Goal: Transaction & Acquisition: Purchase product/service

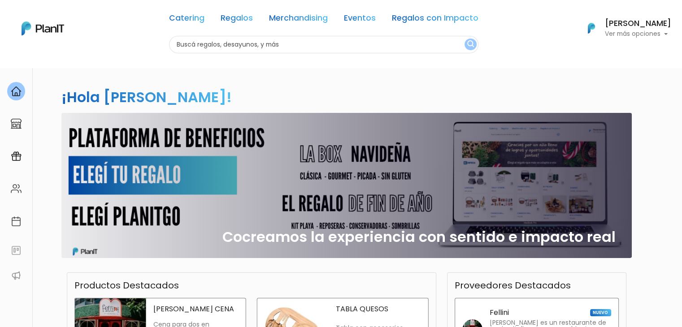
click at [302, 50] on input "text" at bounding box center [323, 44] width 309 height 17
click at [281, 47] on input "text" at bounding box center [323, 44] width 309 height 17
type input "la hied"
click at [464, 39] on button "submit" at bounding box center [470, 45] width 12 height 12
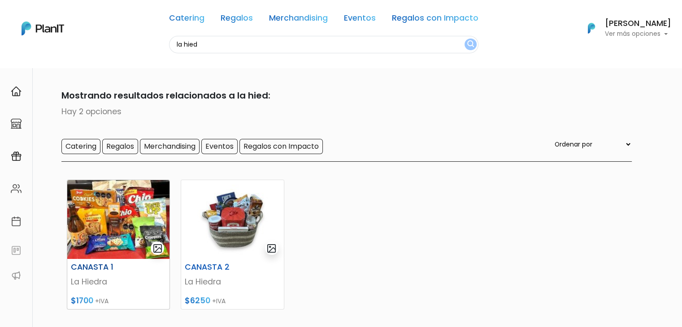
click at [67, 230] on div "CANASTA 1 La Hiedra $1700 +IVA" at bounding box center [118, 245] width 103 height 130
click at [204, 214] on img at bounding box center [232, 219] width 102 height 79
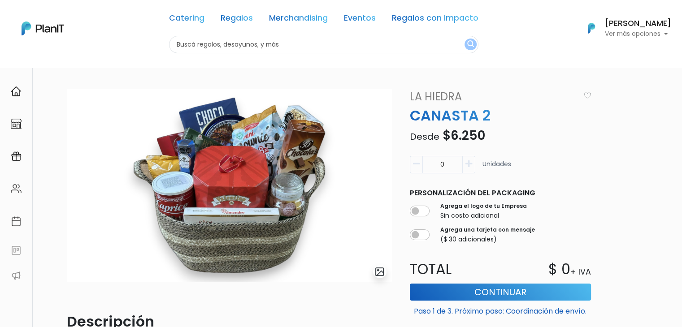
click at [199, 43] on input "text" at bounding box center [323, 44] width 309 height 17
click at [414, 15] on link "Regalos con Impacto" at bounding box center [435, 19] width 87 height 11
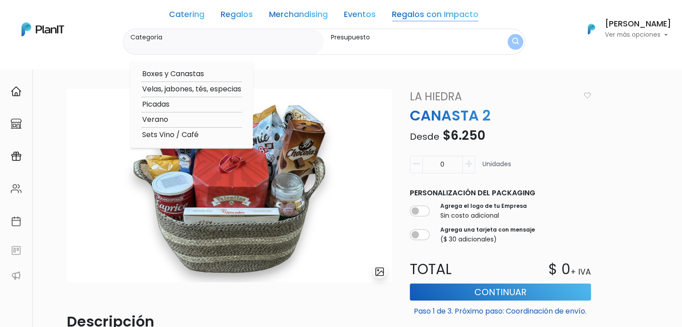
click at [170, 75] on option "Boxes y Canastas" at bounding box center [191, 74] width 101 height 11
type input "Boxes y Canastas"
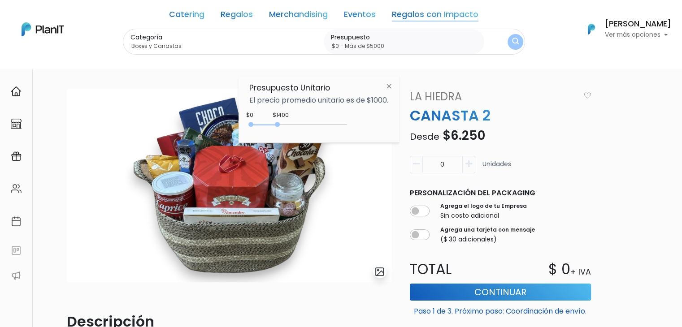
type input "$0 - Más de $5000"
drag, startPoint x: 270, startPoint y: 124, endPoint x: 435, endPoint y: 140, distance: 166.2
click at [435, 140] on body "Catering Regalos Merchandising Eventos Regalos con Impacto Catering Regalos Mer…" at bounding box center [341, 163] width 682 height 327
click at [507, 43] on button "submit" at bounding box center [515, 42] width 16 height 16
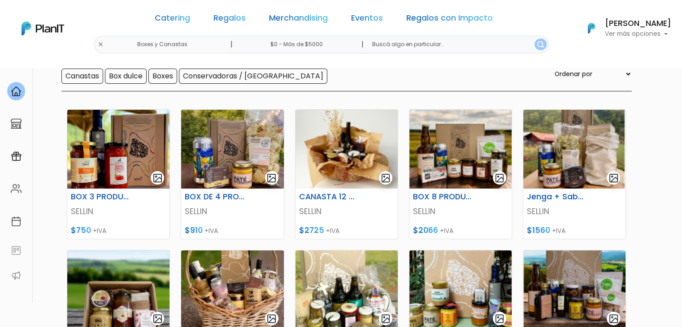
scroll to position [91, 0]
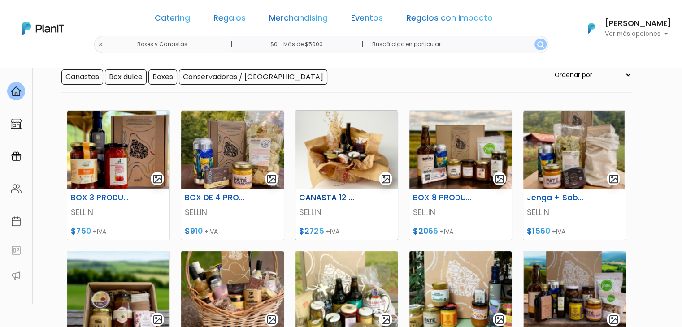
click at [351, 172] on img at bounding box center [346, 150] width 102 height 79
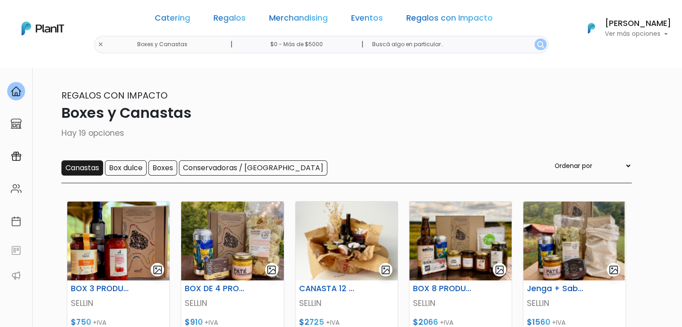
click at [74, 161] on input "Canastas" at bounding box center [82, 167] width 42 height 15
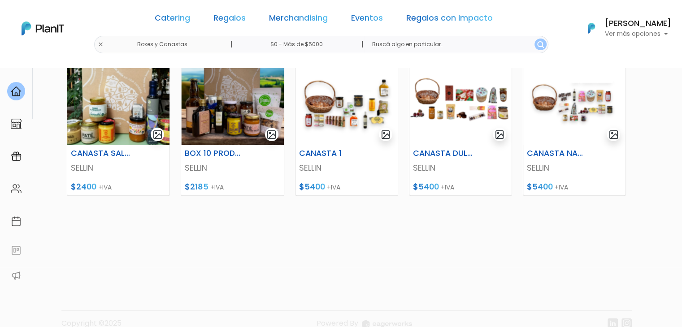
scroll to position [271, 0]
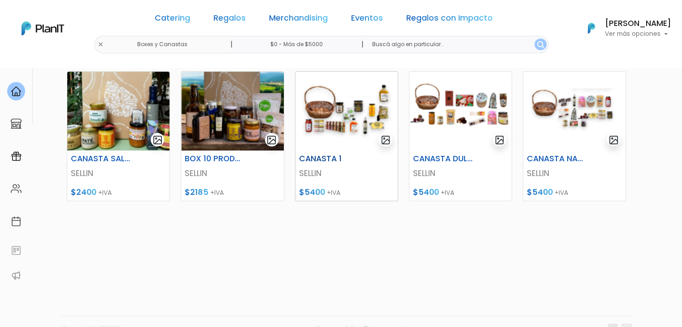
click at [332, 105] on img at bounding box center [346, 111] width 102 height 79
click at [437, 121] on img at bounding box center [460, 111] width 102 height 79
click at [237, 18] on link "Regalos" at bounding box center [229, 19] width 32 height 11
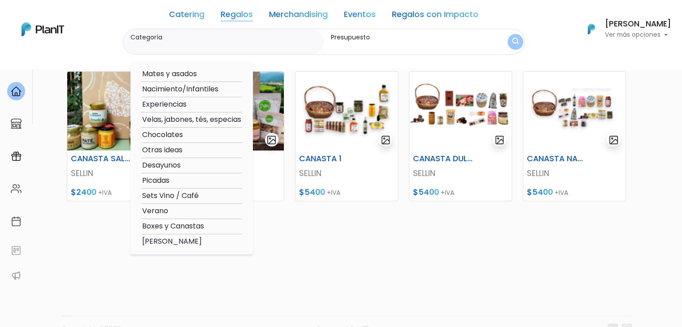
click at [176, 228] on option "Boxes y Canastas" at bounding box center [191, 226] width 101 height 11
type input "Boxes y Canastas"
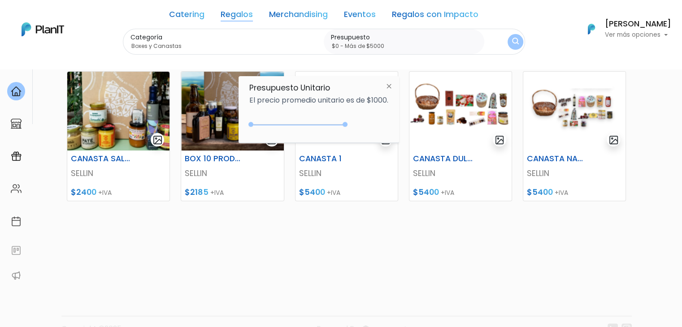
type input "$0 - Más de $5000"
drag, startPoint x: 278, startPoint y: 124, endPoint x: 394, endPoint y: 138, distance: 116.1
click at [394, 138] on div "Presupuesto Unitario El precio promedio unitario es de $1000. +$5000 $0 0 : 500…" at bounding box center [318, 109] width 160 height 67
click at [512, 40] on img "submit" at bounding box center [515, 42] width 7 height 9
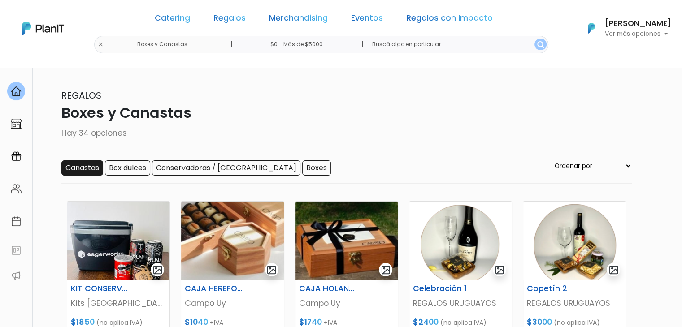
click at [79, 164] on input "Canastas" at bounding box center [82, 167] width 42 height 15
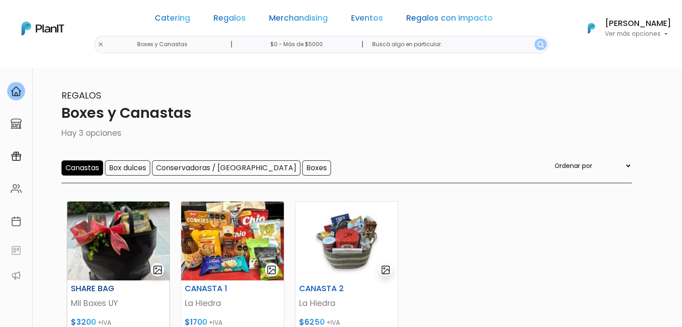
click at [111, 245] on img at bounding box center [118, 241] width 102 height 79
